Goal: Browse casually: Explore the website without a specific task or goal

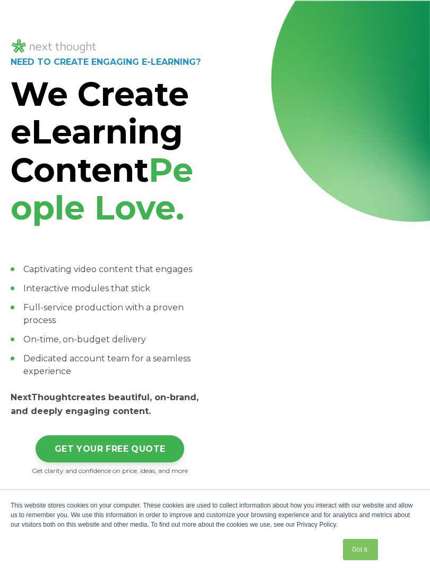
click at [400, 472] on div at bounding box center [320, 257] width 199 height 438
click at [408, 157] on p at bounding box center [320, 150] width 199 height 14
click at [210, 463] on div "NEED TO CREATE ENGAGING E-LEARNING? We Create eLearning Content People Love. Ca…" at bounding box center [215, 265] width 409 height 421
click at [339, 379] on div at bounding box center [320, 276] width 199 height 224
click at [362, 331] on div at bounding box center [320, 276] width 199 height 224
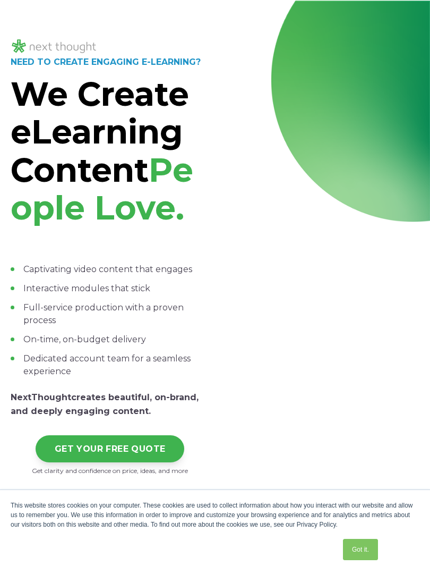
click at [384, 37] on div at bounding box center [215, 38] width 409 height 35
click at [391, 387] on div at bounding box center [320, 276] width 199 height 224
click at [386, 62] on div at bounding box center [320, 257] width 199 height 438
click at [135, 15] on div "NEED TO CREATE ENGAGING E-LEARNING? We Create eLearning Content People Love. Ca…" at bounding box center [215, 270] width 430 height 539
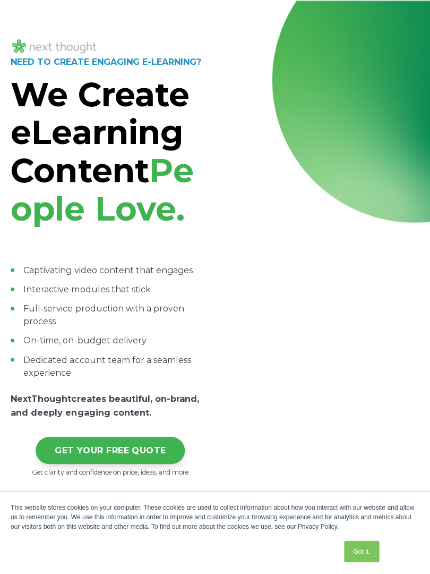
click at [0, 65] on div "NEED TO CREATE ENGAGING E-LEARNING? We Create eLearning Content People Love. Ca…" at bounding box center [215, 270] width 430 height 539
click at [330, 1] on div "NEED TO CREATE ENGAGING E-LEARNING? We Create eLearning Content People Love. Ca…" at bounding box center [215, 270] width 430 height 539
click at [40, 0] on div at bounding box center [215, 0] width 430 height 1
click at [363, 7] on div "NEED TO CREATE ENGAGING E-LEARNING? We Create eLearning Content People Love. Ca…" at bounding box center [215, 270] width 430 height 539
click at [64, 542] on div "Got it." at bounding box center [196, 549] width 371 height 28
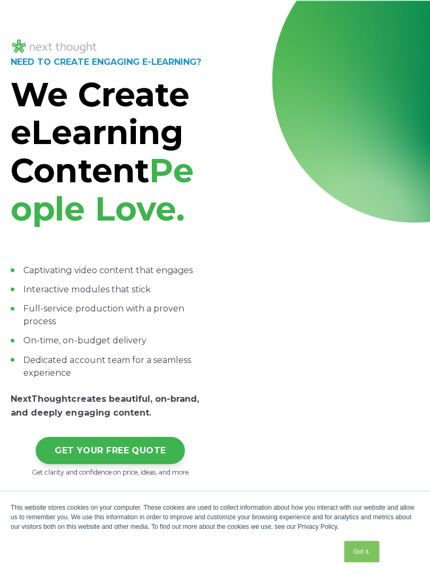
click at [346, 39] on div at bounding box center [215, 47] width 409 height 18
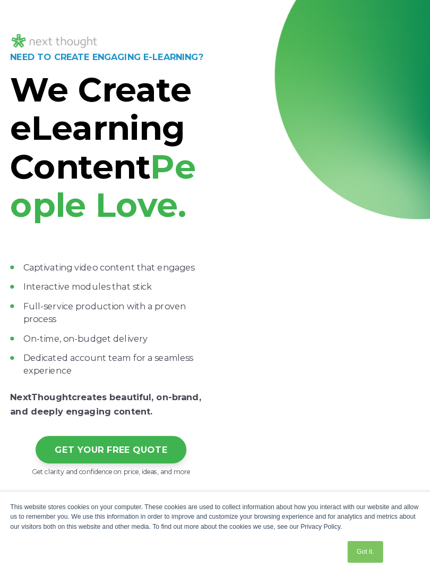
click at [336, 8] on div "NEED TO CREATE ENGAGING E-LEARNING? We Create eLearning Content People Love. Ca…" at bounding box center [215, 270] width 430 height 539
click at [159, 12] on div "NEED TO CREATE ENGAGING E-LEARNING? We Create eLearning Content People Love. Ca…" at bounding box center [215, 270] width 430 height 539
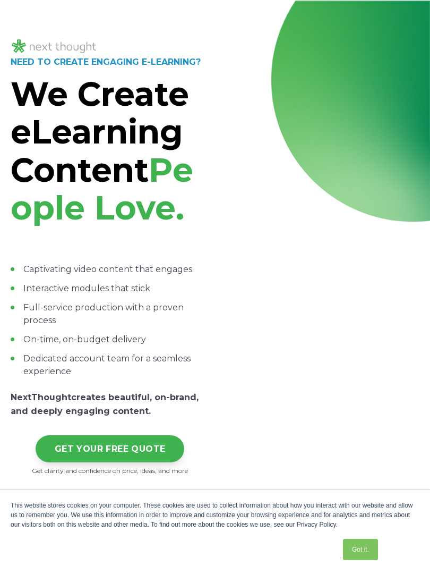
click at [55, 33] on div at bounding box center [215, 38] width 409 height 35
click at [370, 55] on div at bounding box center [320, 257] width 199 height 438
click at [386, 426] on div at bounding box center [320, 257] width 199 height 438
click at [354, 387] on div at bounding box center [320, 276] width 199 height 224
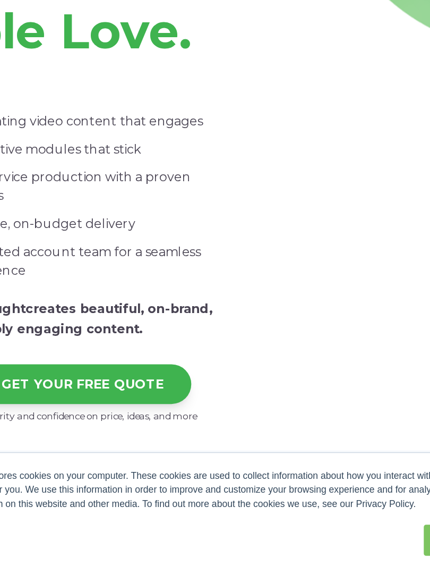
scroll to position [8, 0]
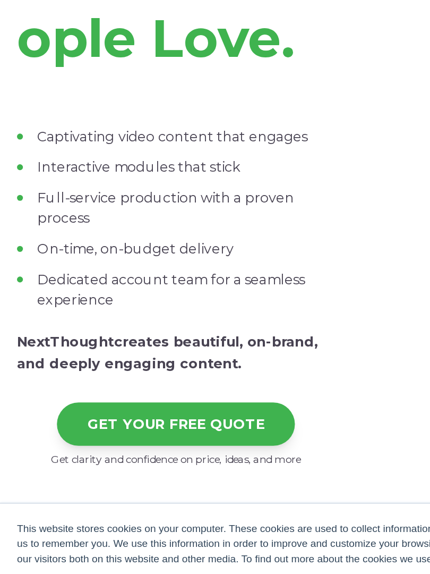
click at [211, 500] on div "This website stores cookies on your computer. These cookies are used to collect…" at bounding box center [215, 514] width 409 height 29
